Goal: Task Accomplishment & Management: Use online tool/utility

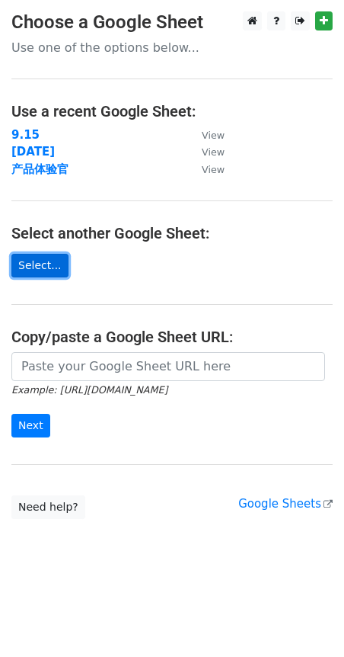
click at [36, 264] on link "Select..." at bounding box center [39, 266] width 57 height 24
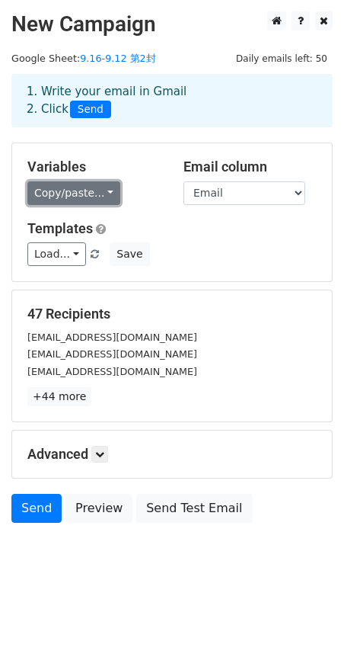
click at [106, 193] on link "Copy/paste..." at bounding box center [73, 193] width 93 height 24
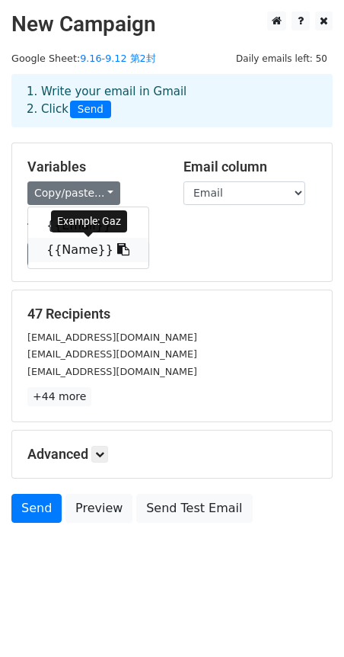
click at [85, 251] on link "{{Name}}" at bounding box center [88, 250] width 120 height 24
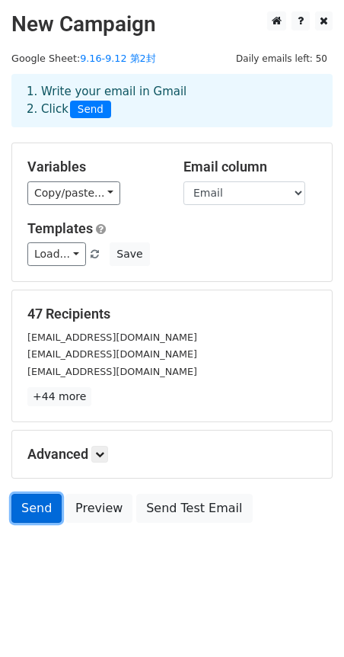
click at [46, 512] on link "Send" at bounding box center [36, 508] width 50 height 29
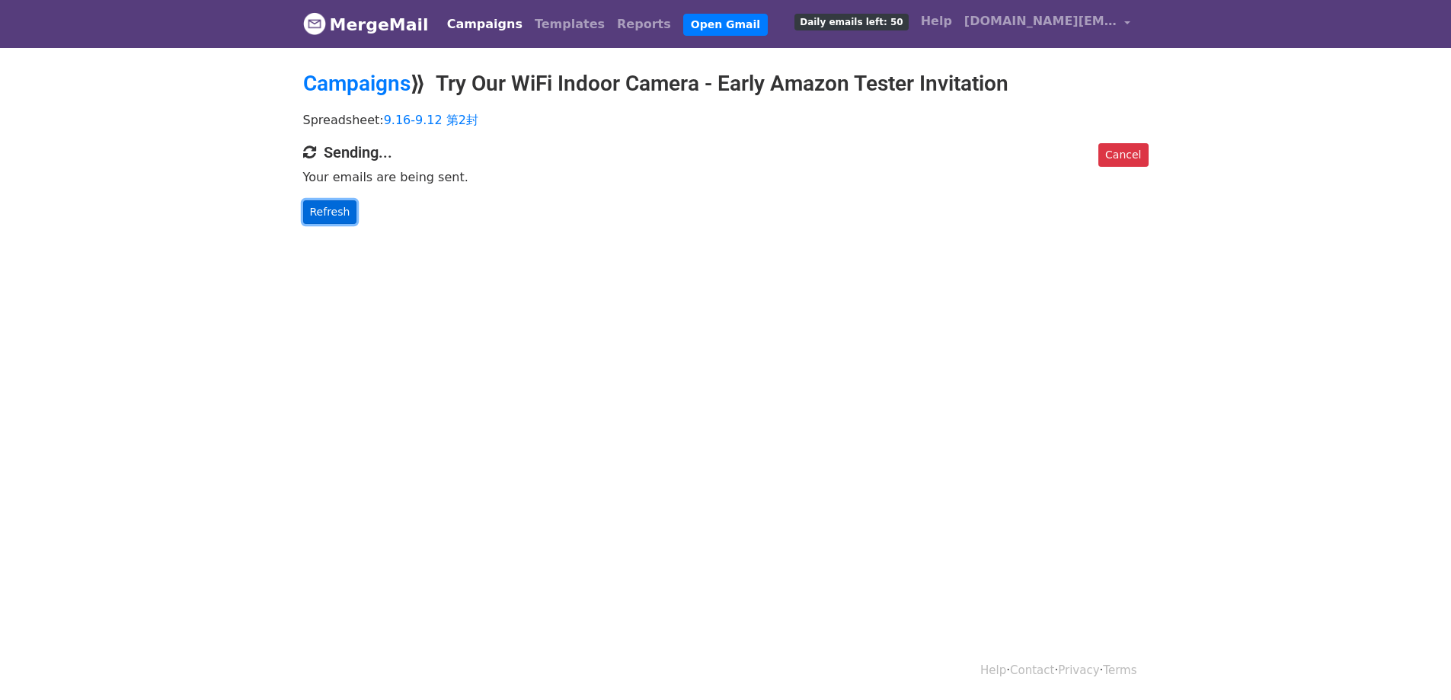
click at [331, 216] on link "Refresh" at bounding box center [330, 212] width 54 height 24
